Goal: Transaction & Acquisition: Obtain resource

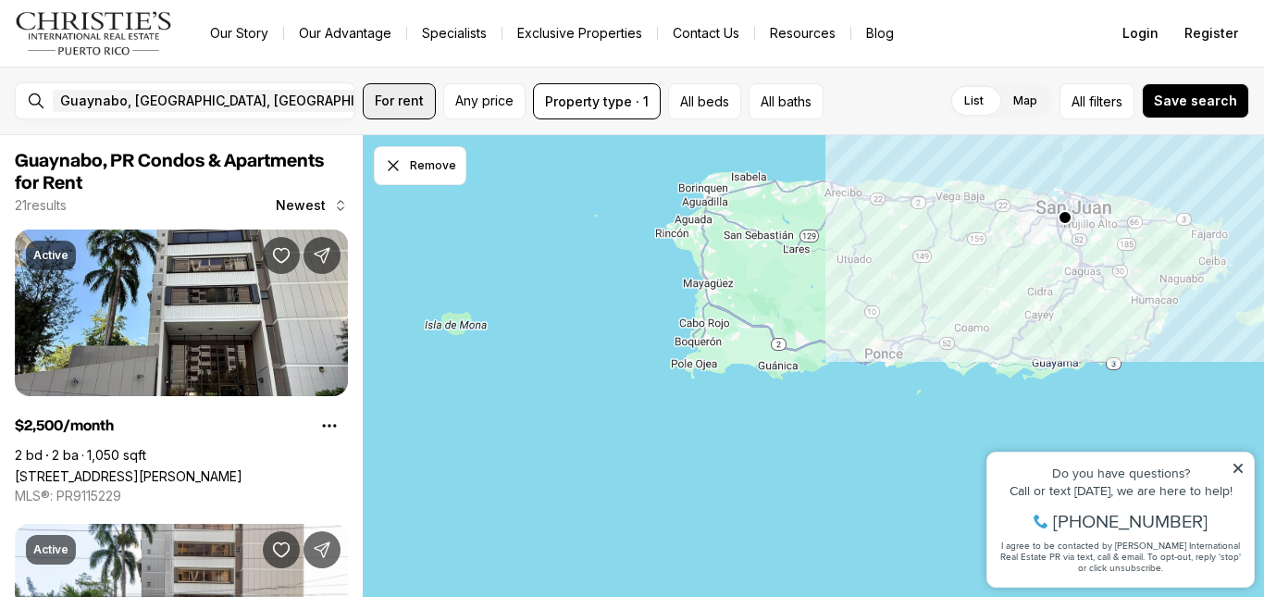
click at [400, 96] on span "For rent" at bounding box center [399, 100] width 49 height 15
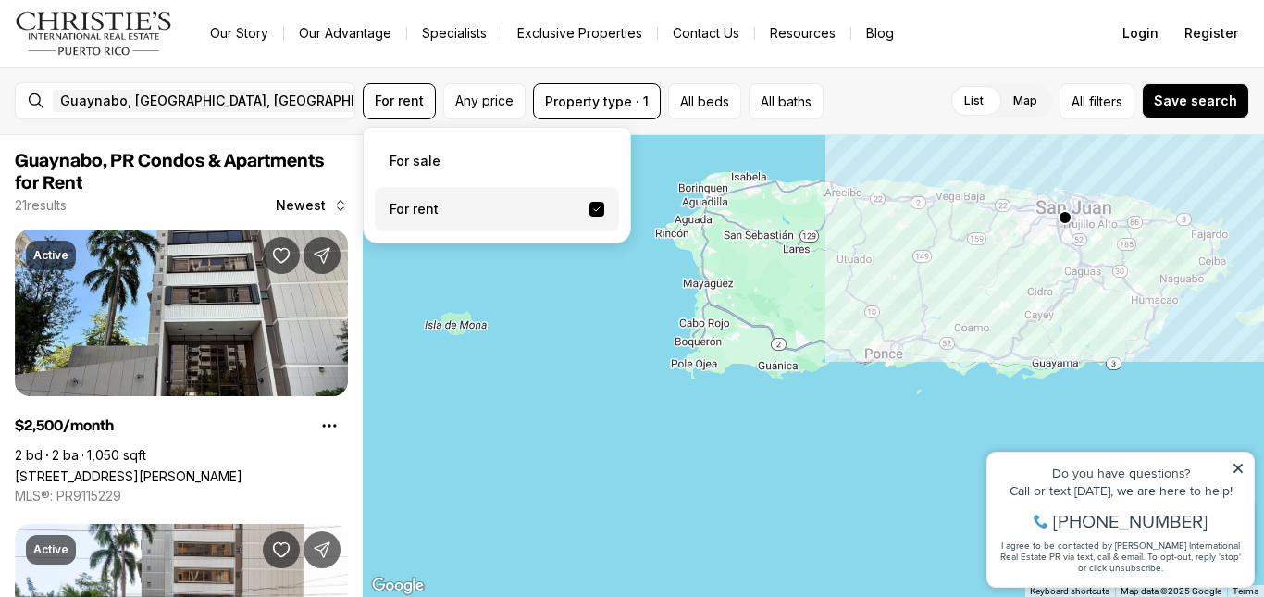
click at [420, 205] on label "For rent" at bounding box center [497, 209] width 244 height 44
click at [589, 205] on button "For rent" at bounding box center [596, 209] width 15 height 15
click at [421, 209] on label "For rent" at bounding box center [497, 209] width 244 height 44
click at [589, 209] on button "For rent" at bounding box center [596, 209] width 15 height 15
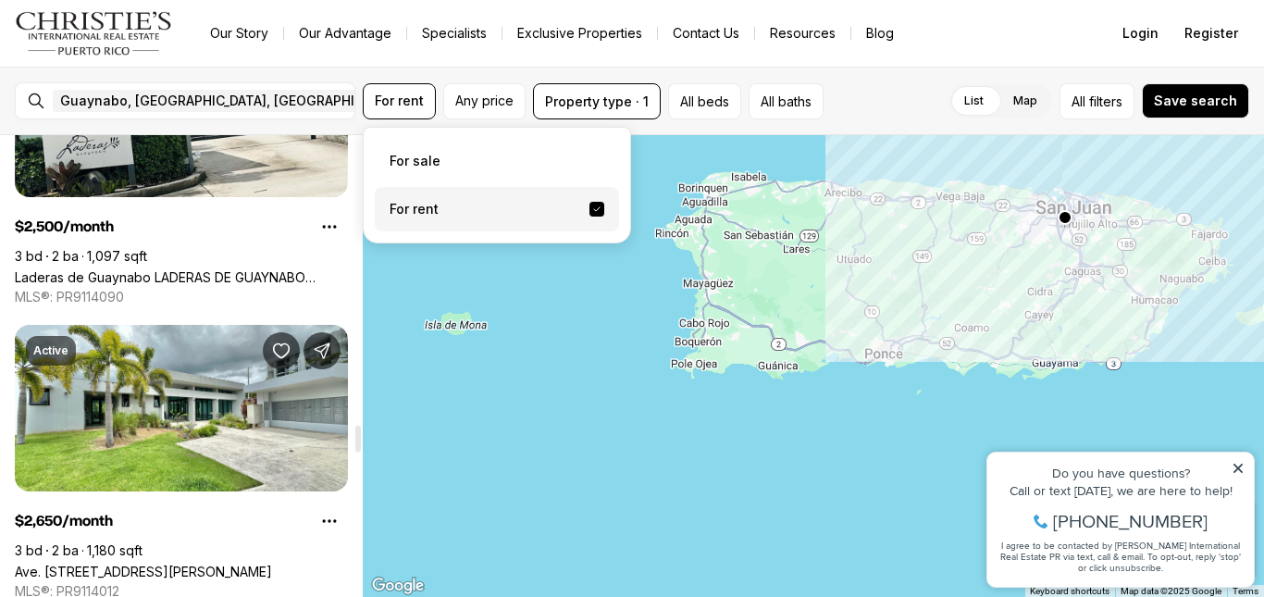
scroll to position [4934, 0]
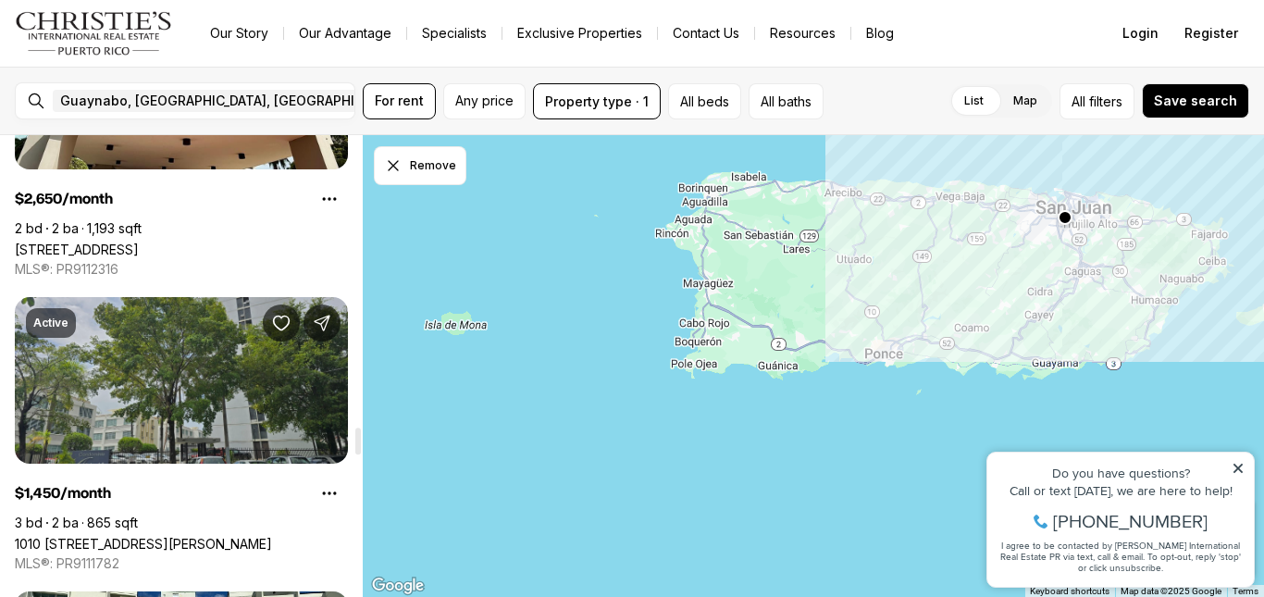
click at [130, 536] on link "1010 [STREET_ADDRESS][PERSON_NAME]" at bounding box center [143, 544] width 257 height 16
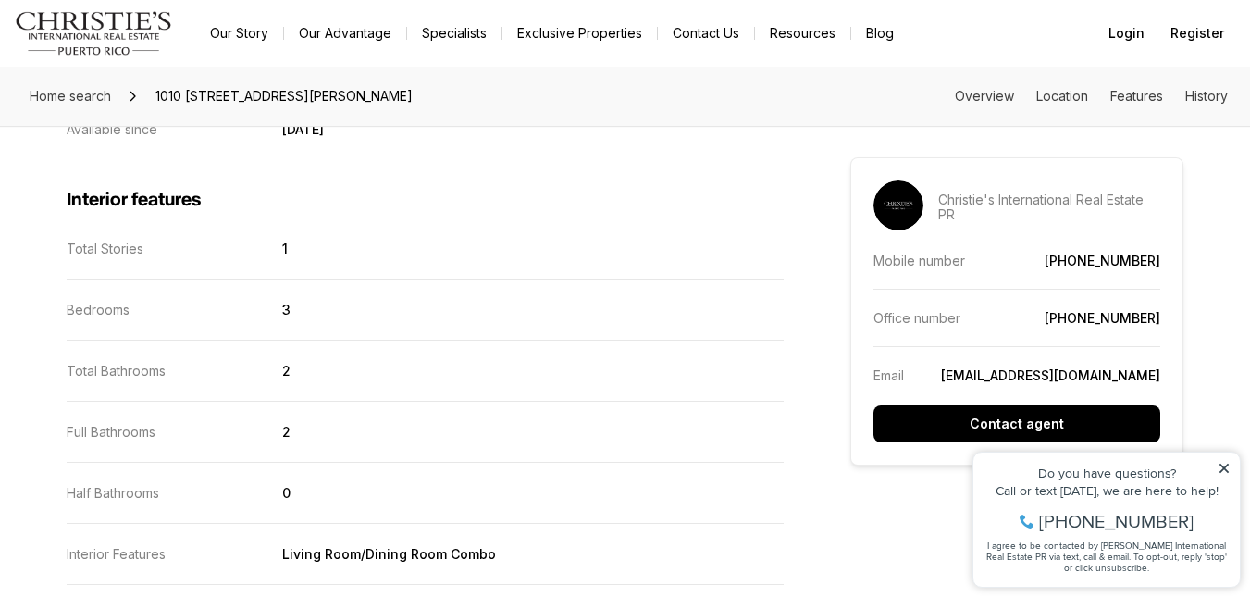
scroll to position [1654, 0]
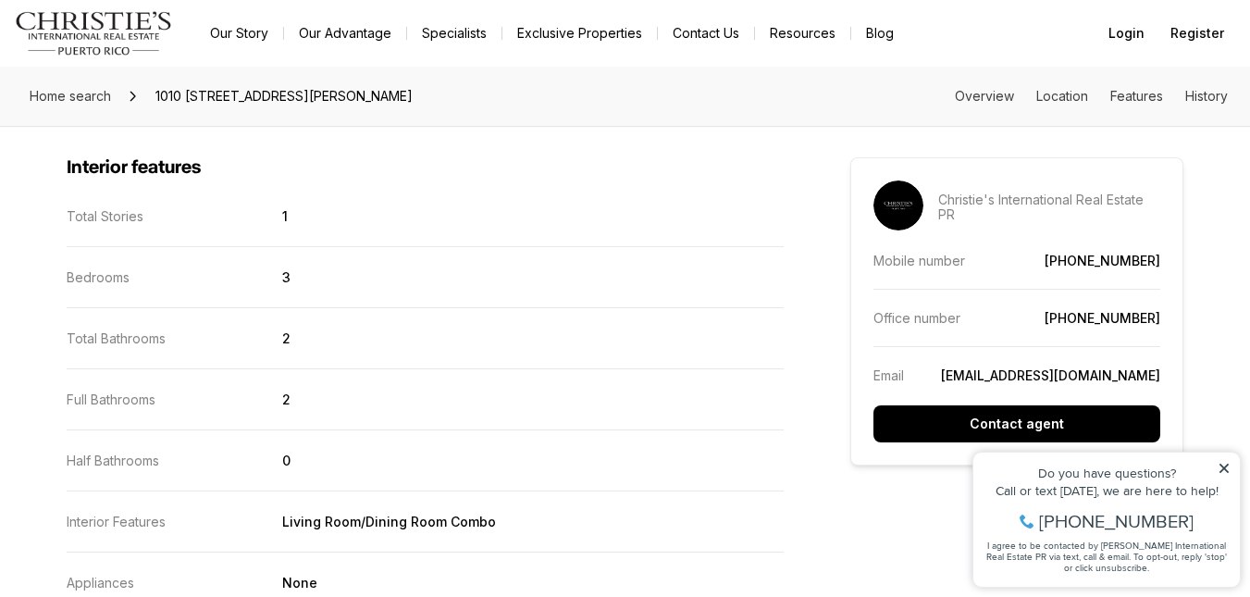
drag, startPoint x: 1256, startPoint y: 38, endPoint x: 1238, endPoint y: 274, distance: 236.6
click at [1238, 274] on html "Go to: Homepage Our Story Our Advantage Specialists Exclusive Properties Contac…" at bounding box center [625, 328] width 1250 height 3964
click at [105, 219] on p "Total Stories" at bounding box center [105, 216] width 77 height 16
click at [284, 215] on p "1" at bounding box center [285, 216] width 6 height 16
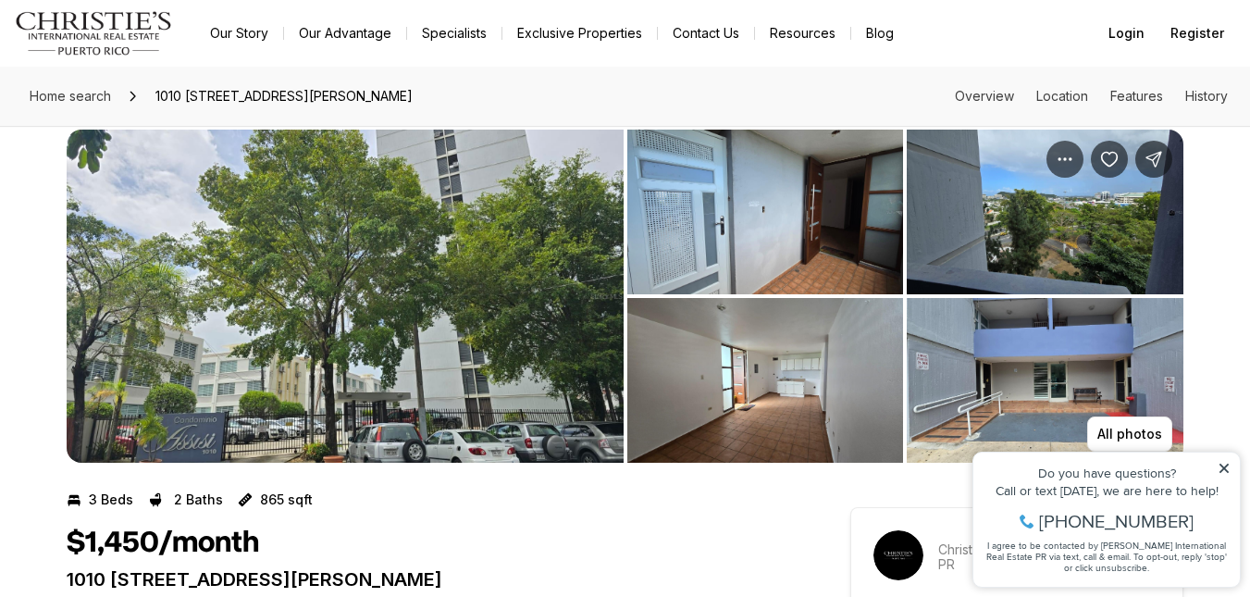
scroll to position [0, 0]
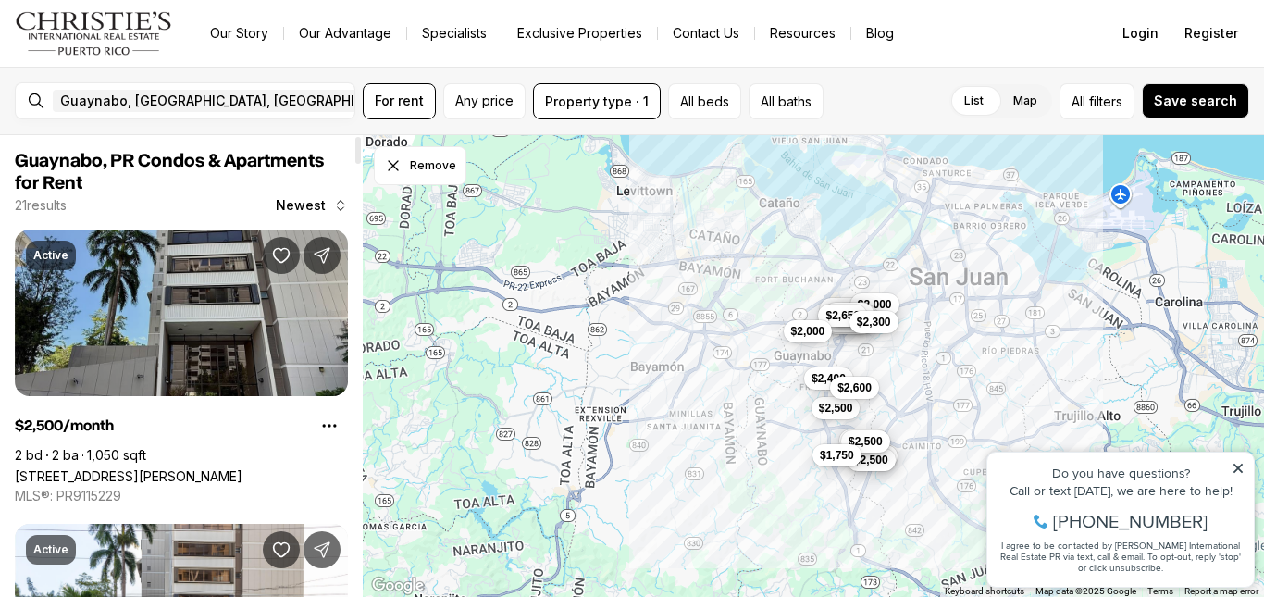
click at [86, 468] on link "[STREET_ADDRESS][PERSON_NAME]" at bounding box center [129, 476] width 228 height 16
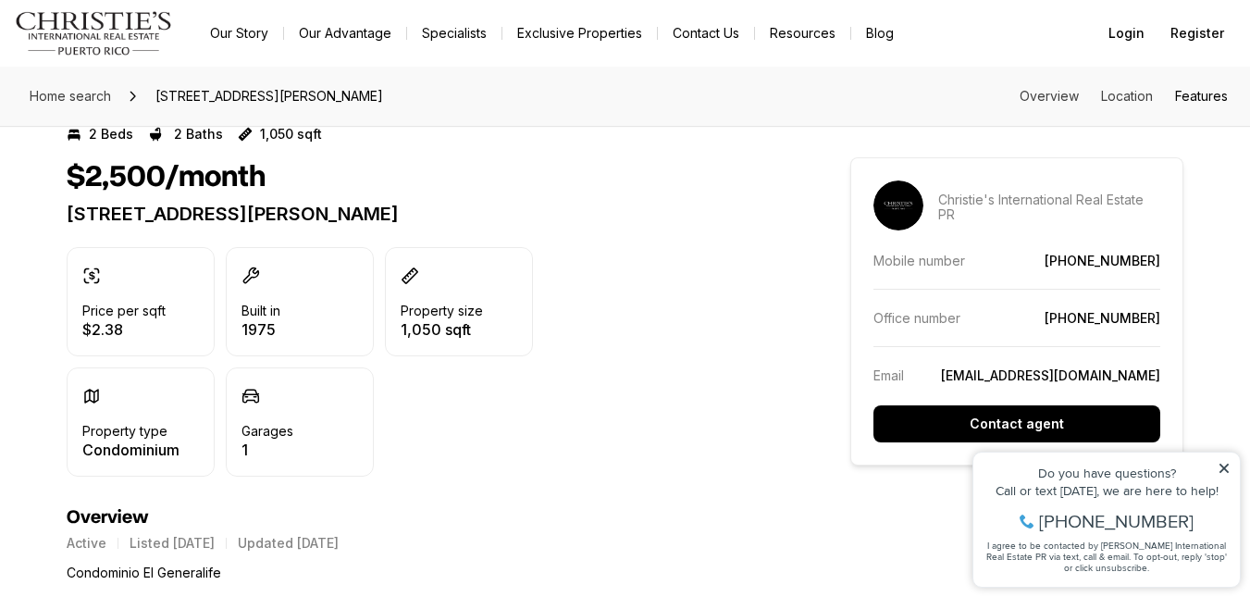
scroll to position [354, 0]
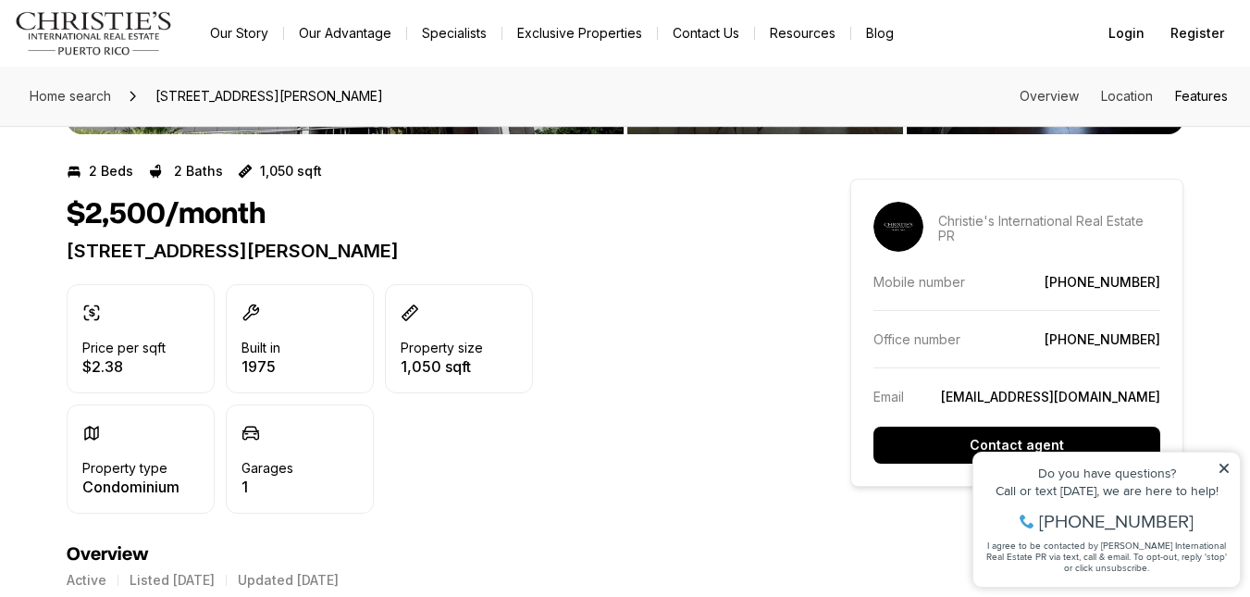
drag, startPoint x: 1252, startPoint y: 33, endPoint x: 1198, endPoint y: 91, distance: 78.6
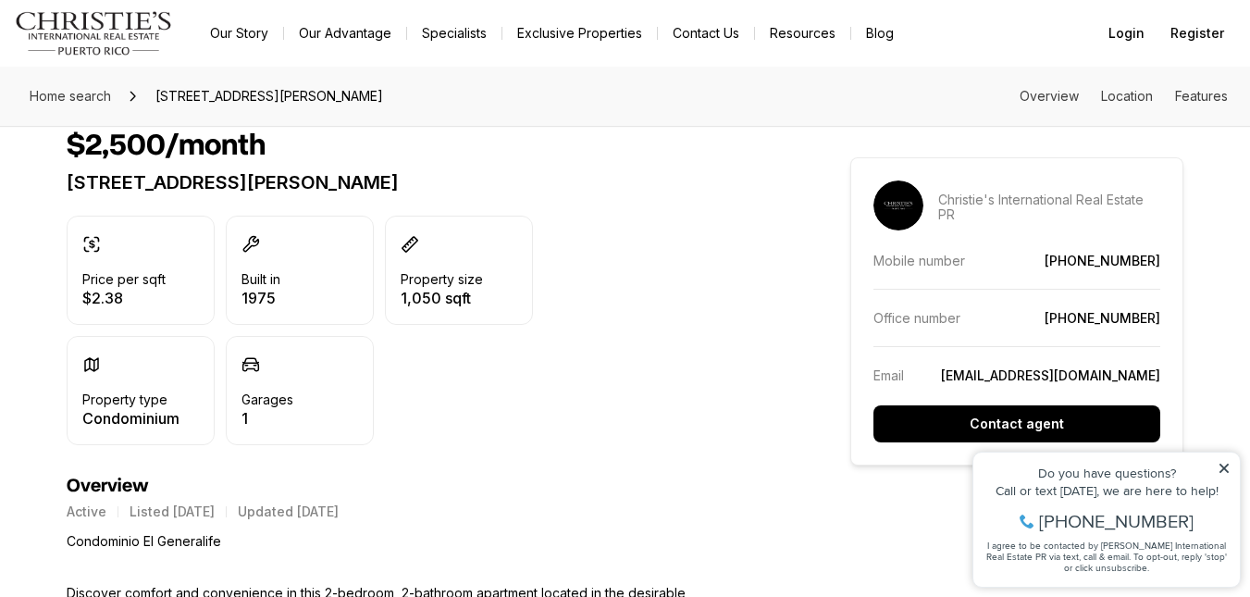
scroll to position [489, 0]
